Goal: Task Accomplishment & Management: Use online tool/utility

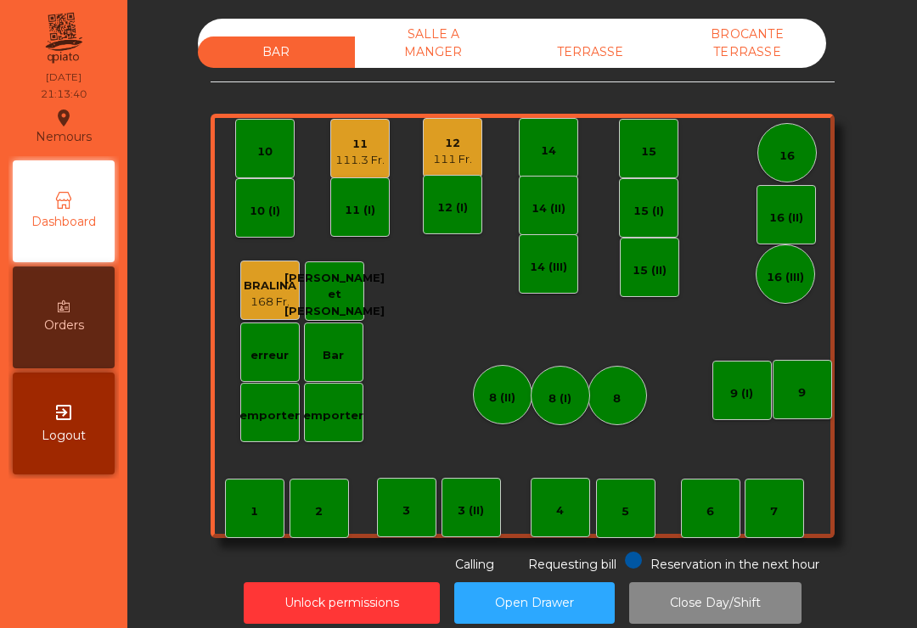
click at [593, 61] on div "TERRASSE" at bounding box center [590, 52] width 157 height 31
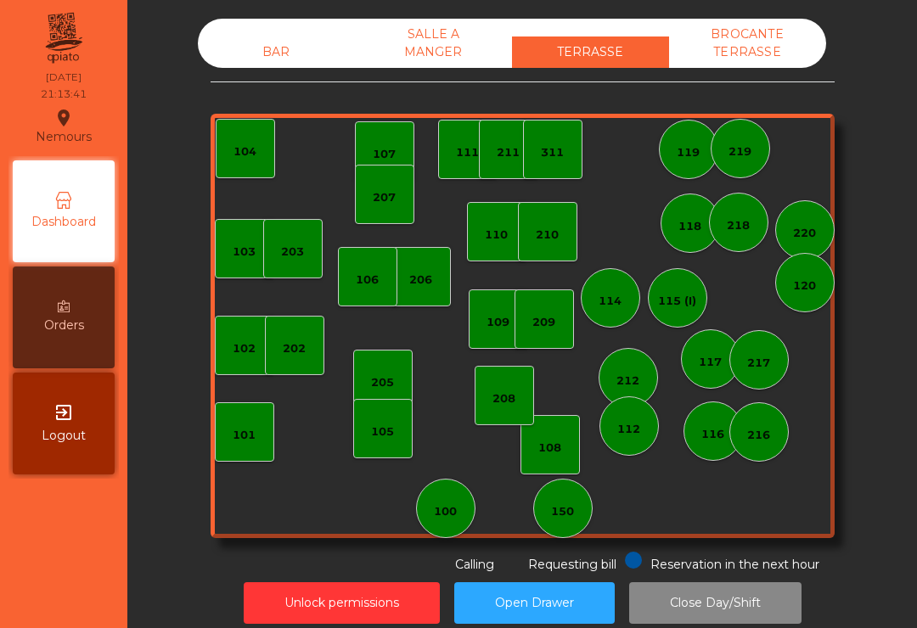
click at [464, 511] on div "100" at bounding box center [445, 508] width 59 height 59
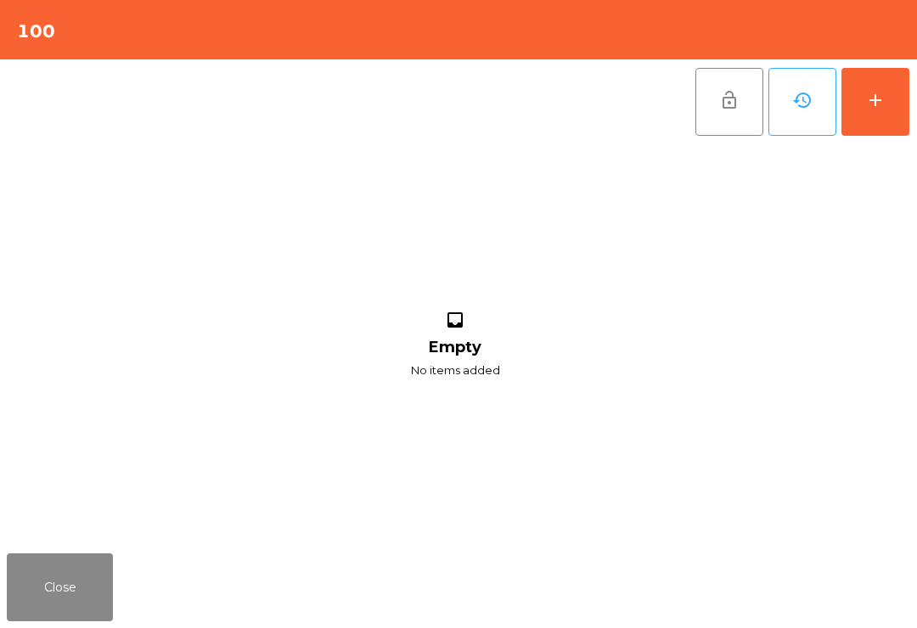
click at [874, 98] on div "add" at bounding box center [875, 100] width 20 height 20
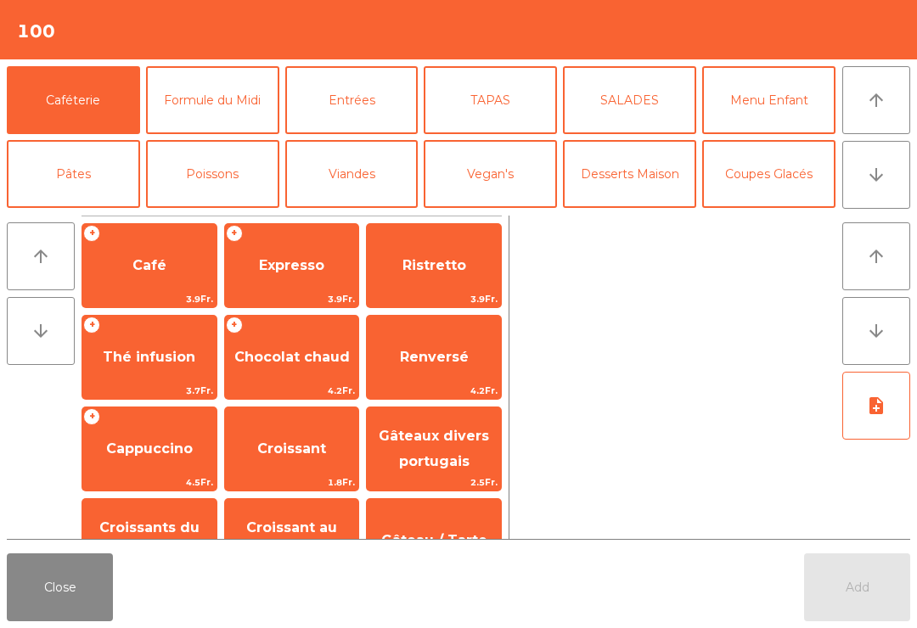
click at [878, 182] on icon "arrow_downward" at bounding box center [876, 175] width 20 height 20
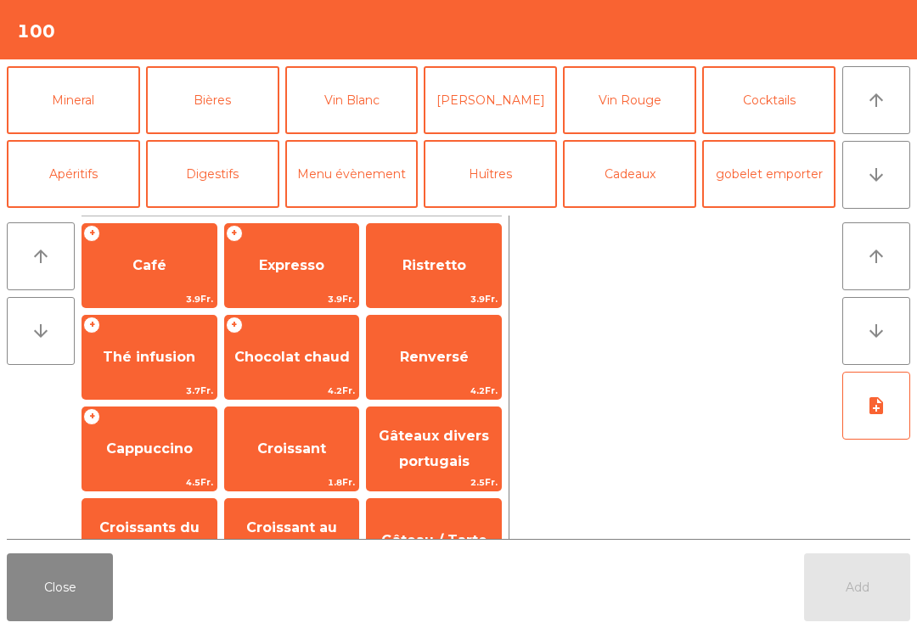
scroll to position [148, 0]
click at [213, 97] on button "Bières" at bounding box center [212, 100] width 133 height 68
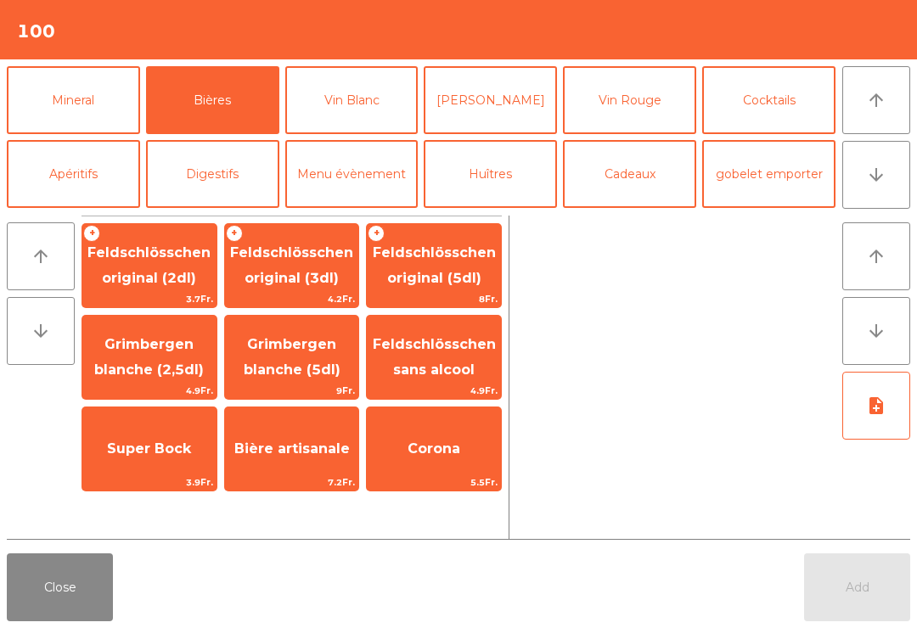
click at [356, 106] on button "Vin Blanc" at bounding box center [351, 100] width 133 height 68
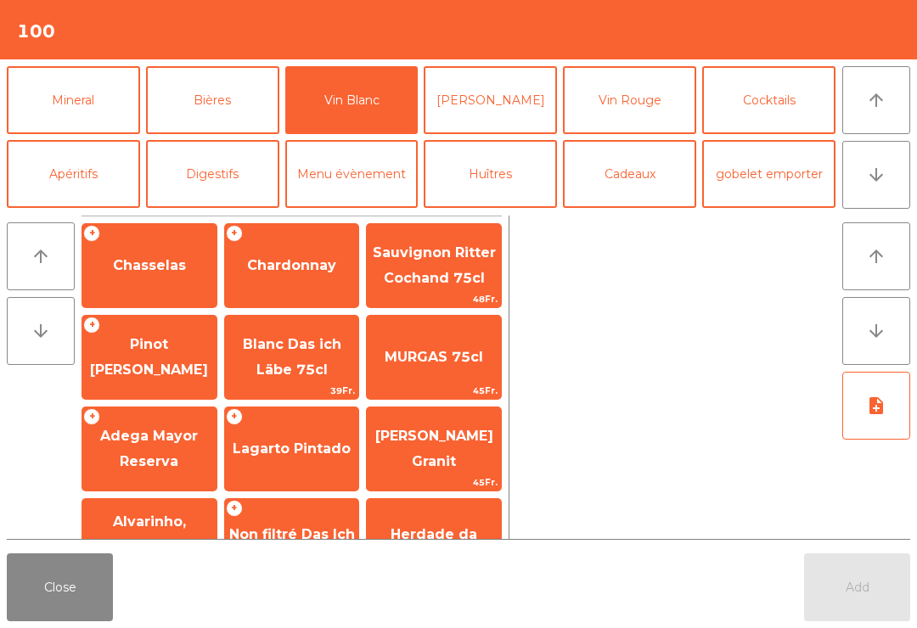
click at [159, 270] on span "Chasselas" at bounding box center [149, 265] width 73 height 16
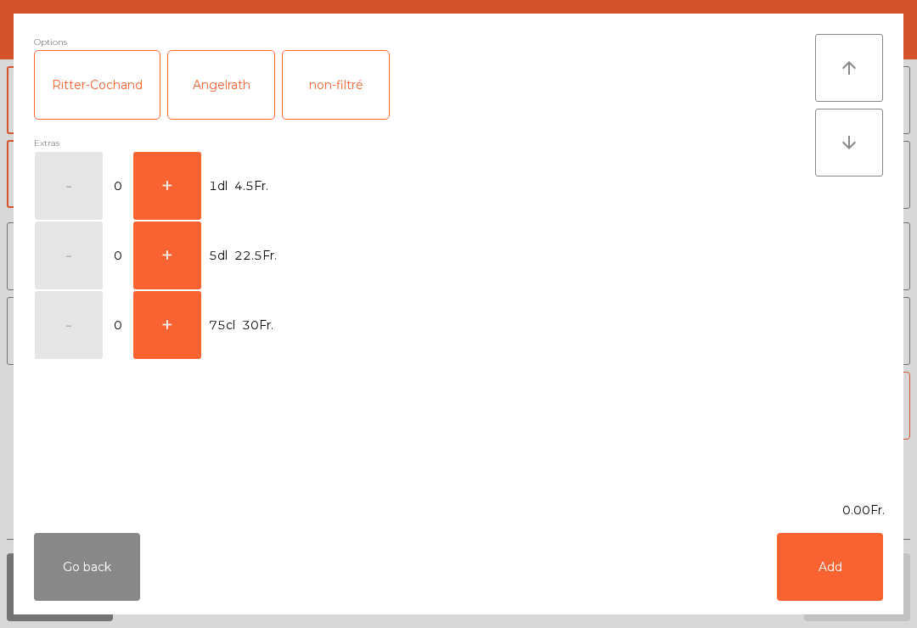
click at [164, 187] on button "+" at bounding box center [167, 186] width 68 height 68
click at [818, 562] on button "Add" at bounding box center [830, 567] width 106 height 68
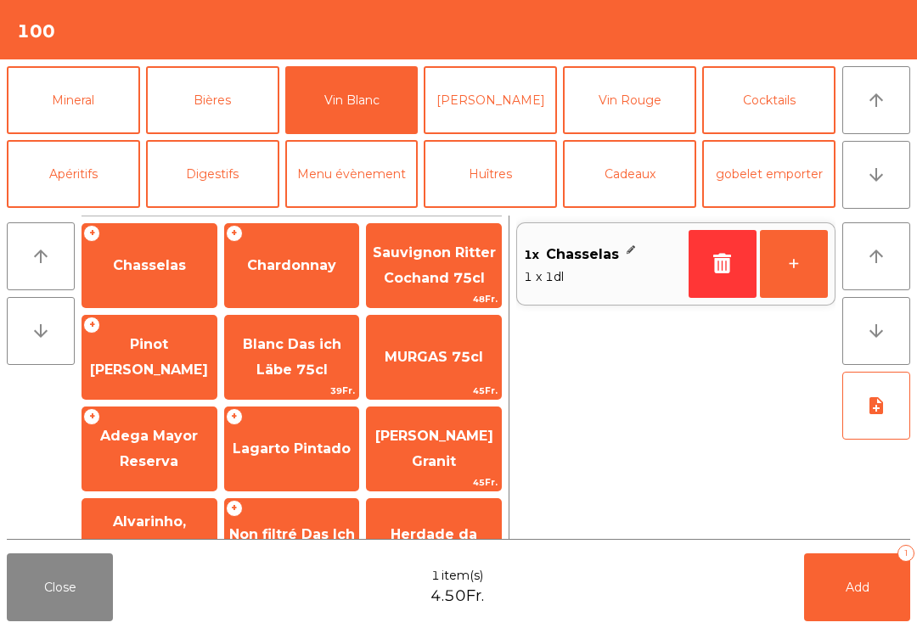
click at [853, 587] on span "Add" at bounding box center [858, 587] width 24 height 15
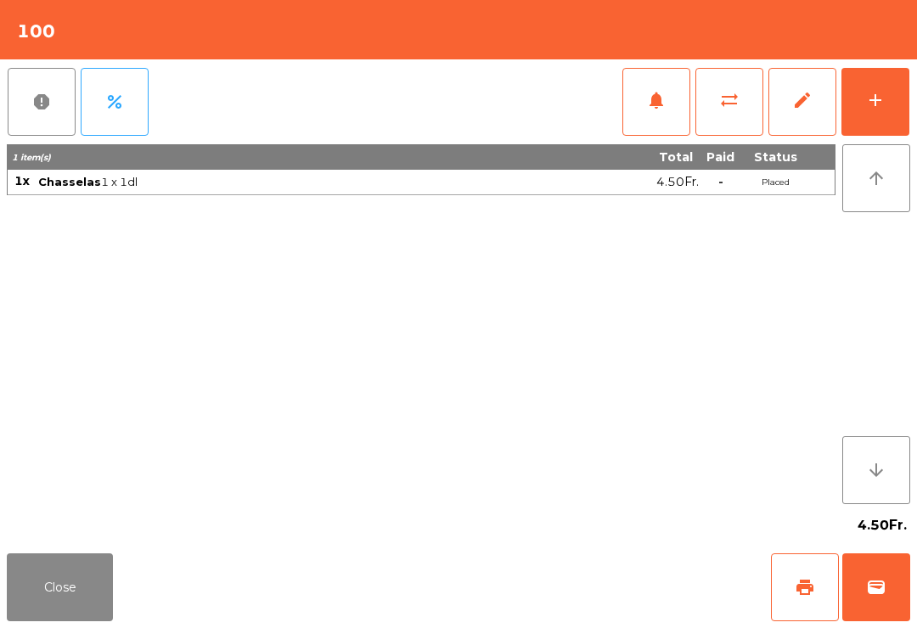
click at [102, 582] on button "Close" at bounding box center [60, 588] width 106 height 68
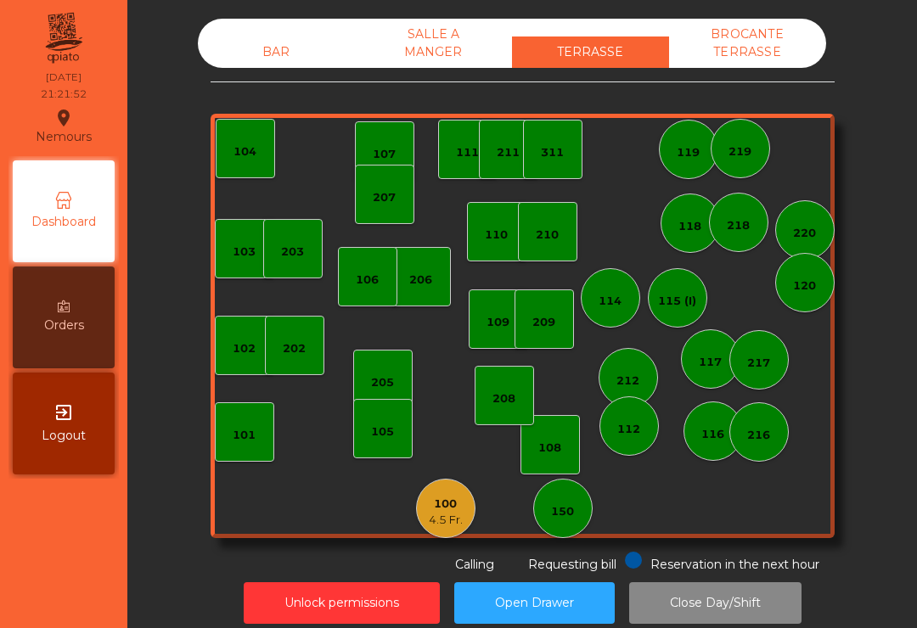
click at [300, 43] on div "BAR" at bounding box center [276, 52] width 157 height 31
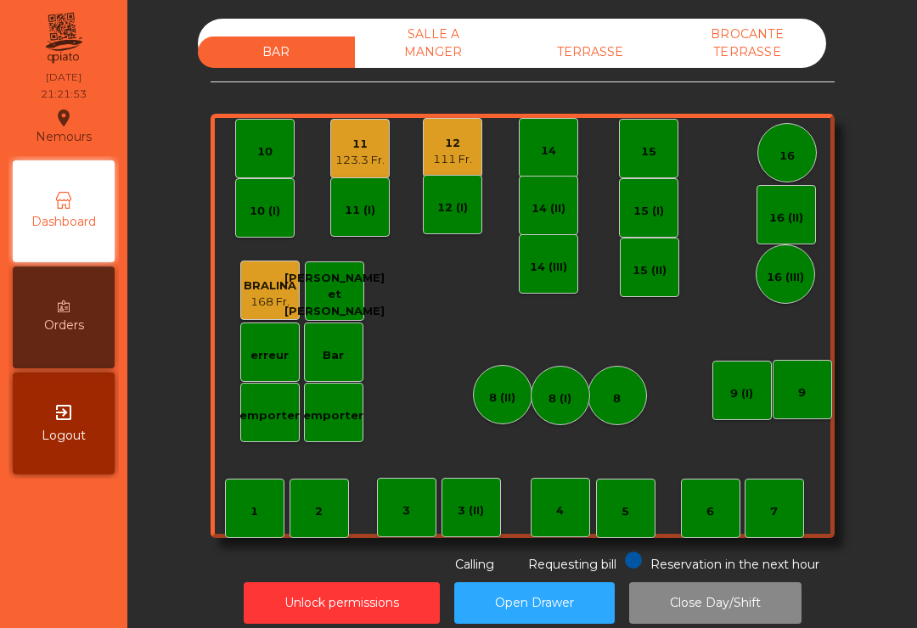
click at [446, 160] on div "111 Fr." at bounding box center [452, 159] width 39 height 17
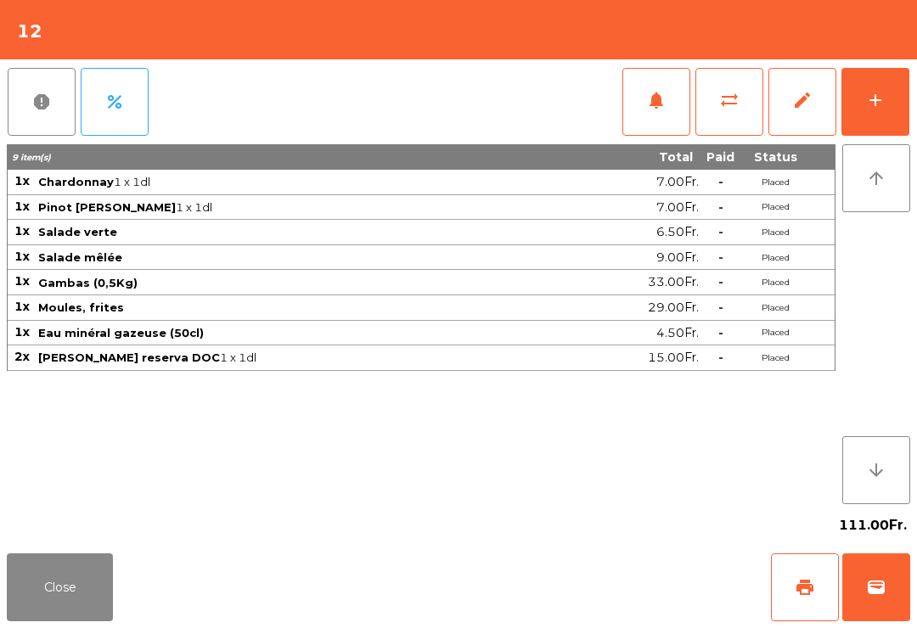
click at [881, 111] on button "add" at bounding box center [875, 102] width 68 height 68
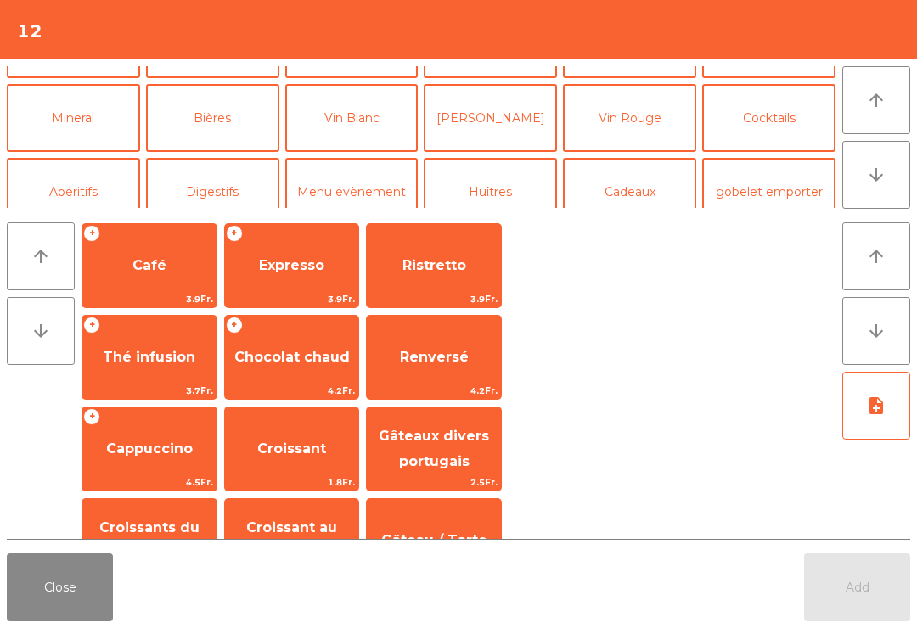
scroll to position [141, 0]
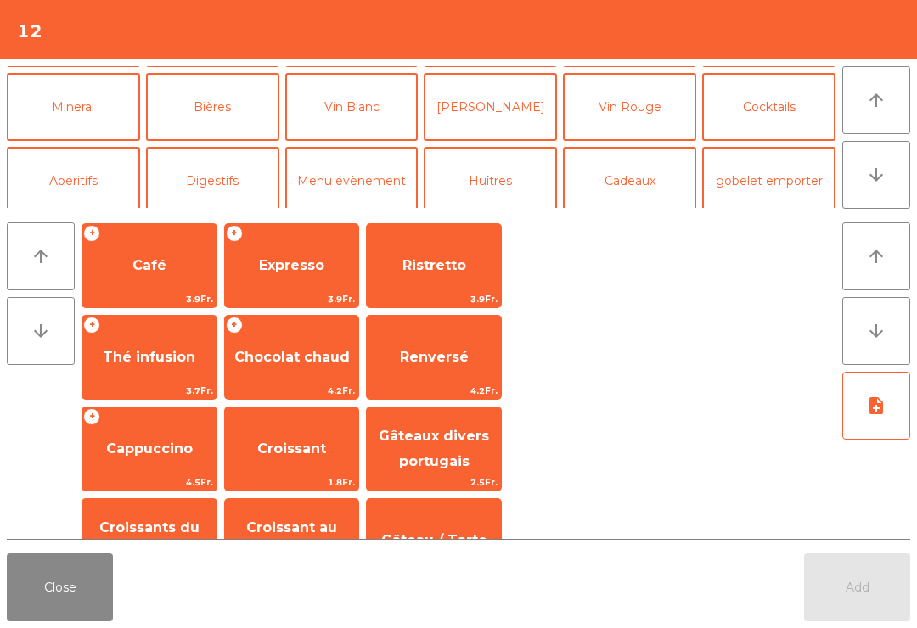
click at [636, 104] on button "Vin Rouge" at bounding box center [629, 107] width 133 height 68
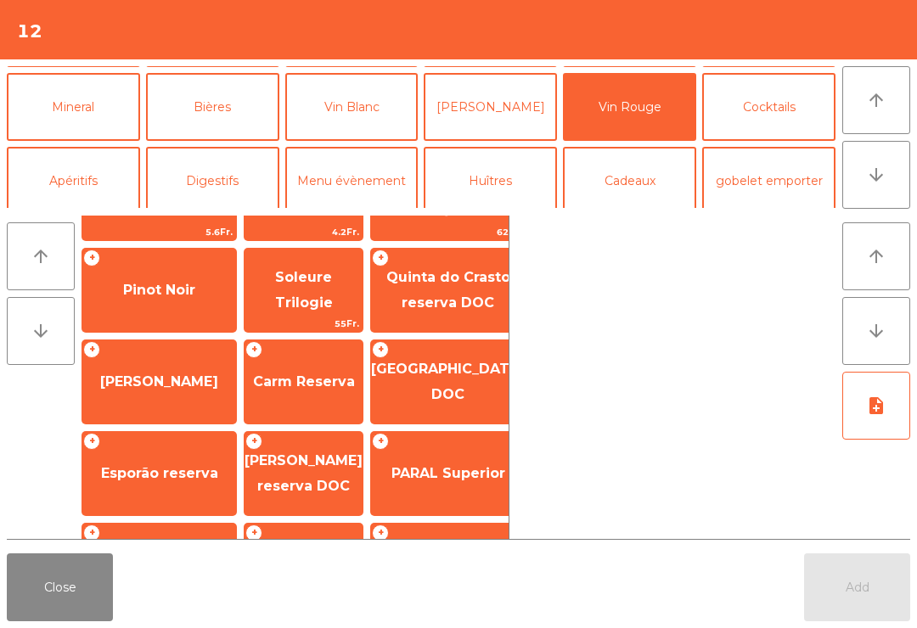
scroll to position [59, 0]
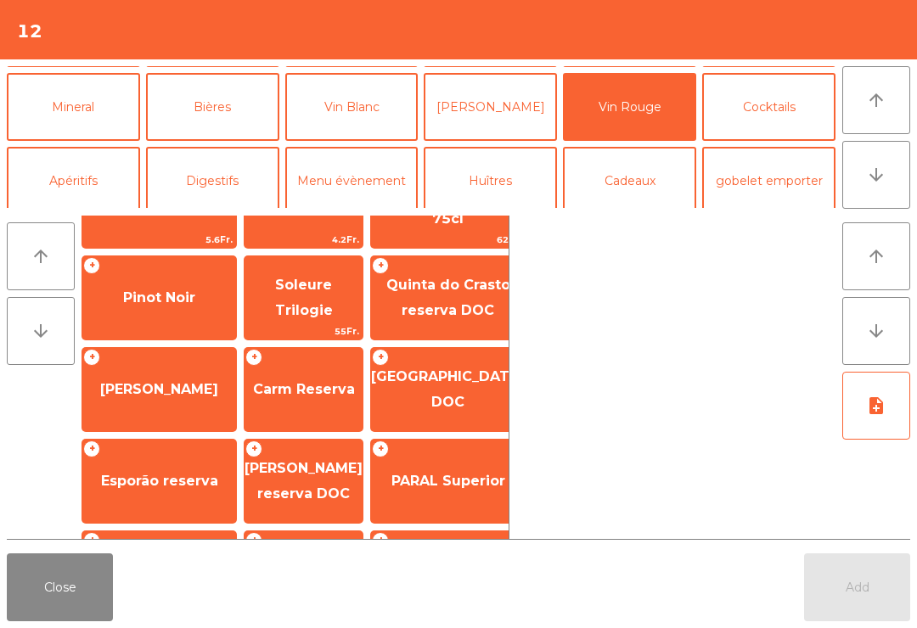
click at [449, 481] on span "PARAL Superior" at bounding box center [448, 481] width 114 height 16
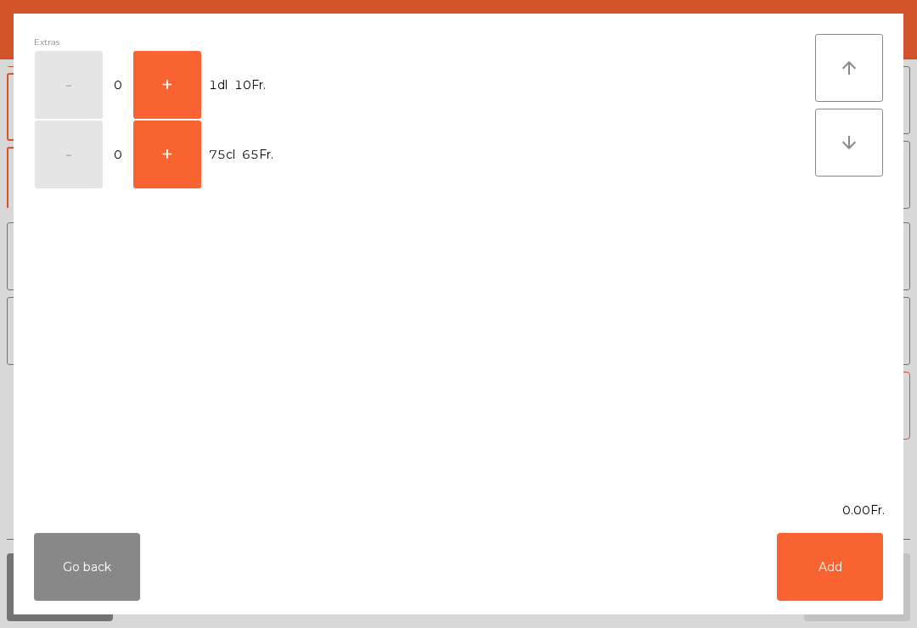
click at [164, 84] on button "+" at bounding box center [167, 85] width 68 height 68
click at [803, 565] on button "Add" at bounding box center [830, 567] width 106 height 68
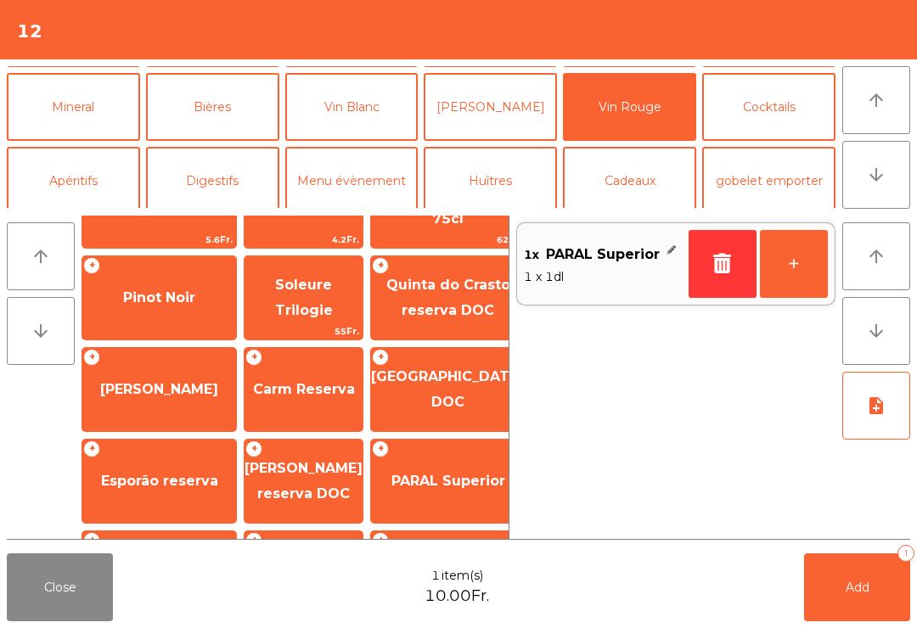
click at [876, 576] on button "Add 1" at bounding box center [857, 588] width 106 height 68
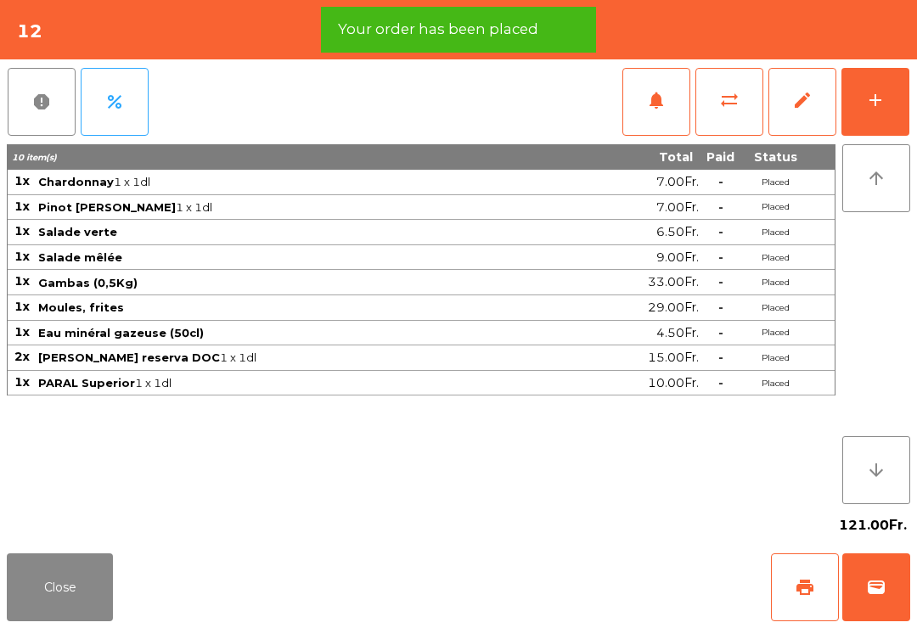
click at [792, 593] on button "print" at bounding box center [805, 588] width 68 height 68
